Goal: Transaction & Acquisition: Purchase product/service

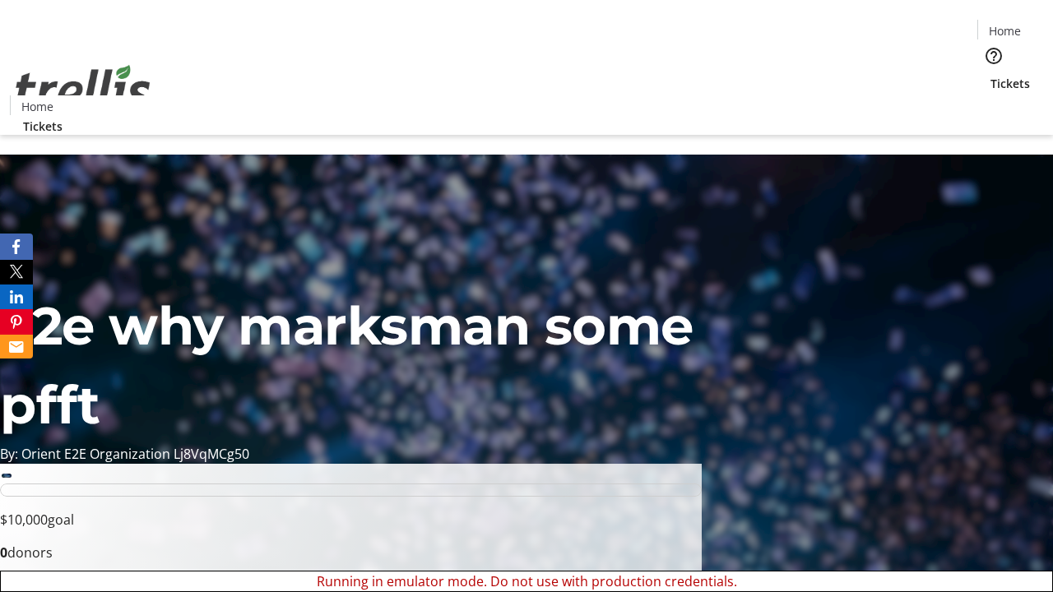
click at [1006, 25] on span "Sign Up" at bounding box center [1013, 23] width 48 height 20
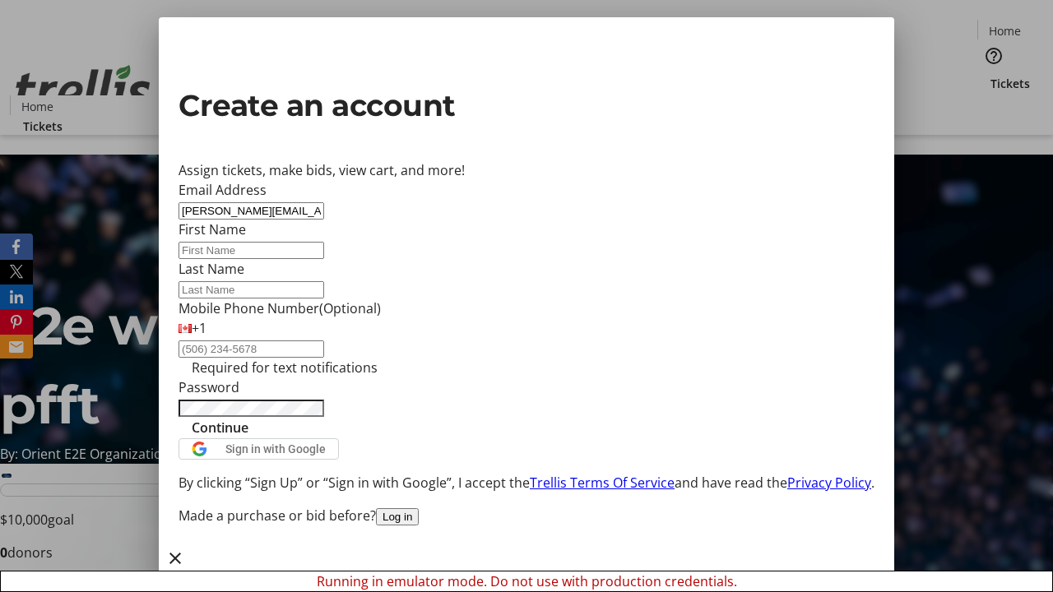
type input "[PERSON_NAME][EMAIL_ADDRESS][DOMAIN_NAME]"
type input "[PERSON_NAME]"
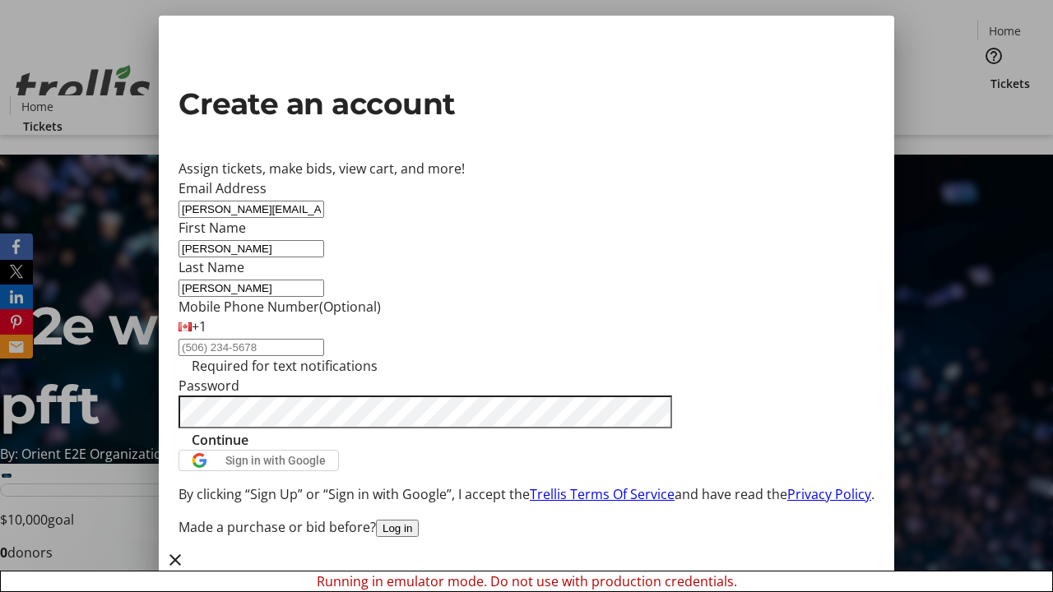
click at [248, 450] on span "Continue" at bounding box center [220, 440] width 57 height 20
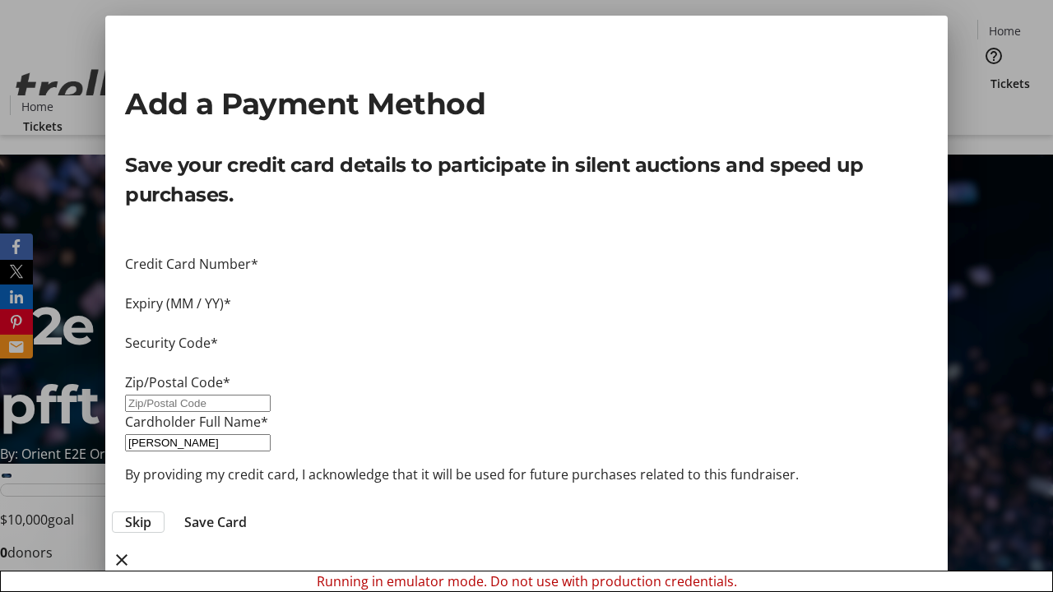
click at [151, 512] on span "Skip" at bounding box center [138, 522] width 26 height 20
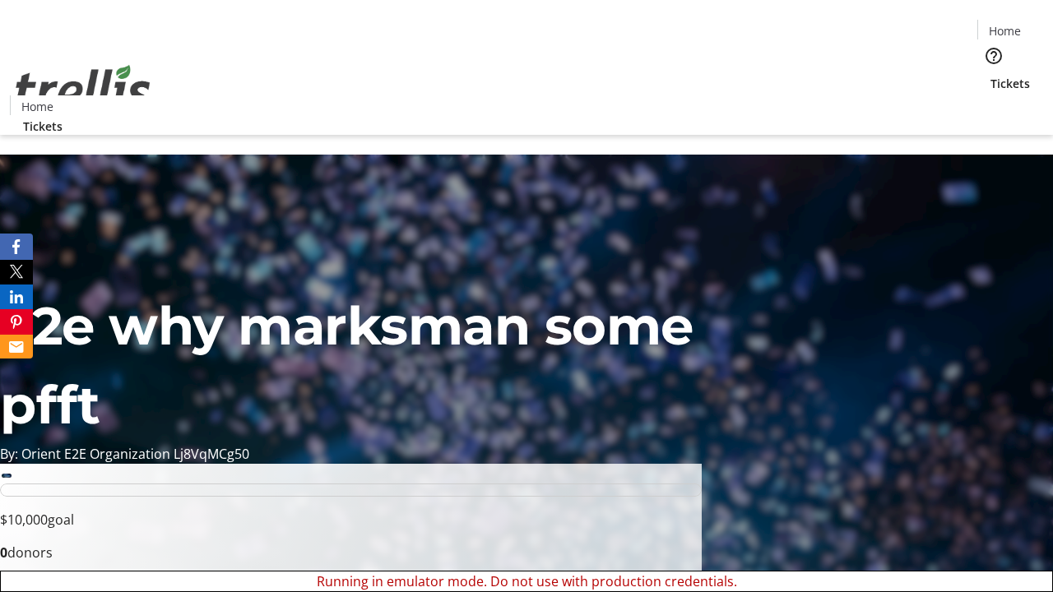
click at [990, 75] on span "Tickets" at bounding box center [1009, 83] width 39 height 17
